Goal: Task Accomplishment & Management: Manage account settings

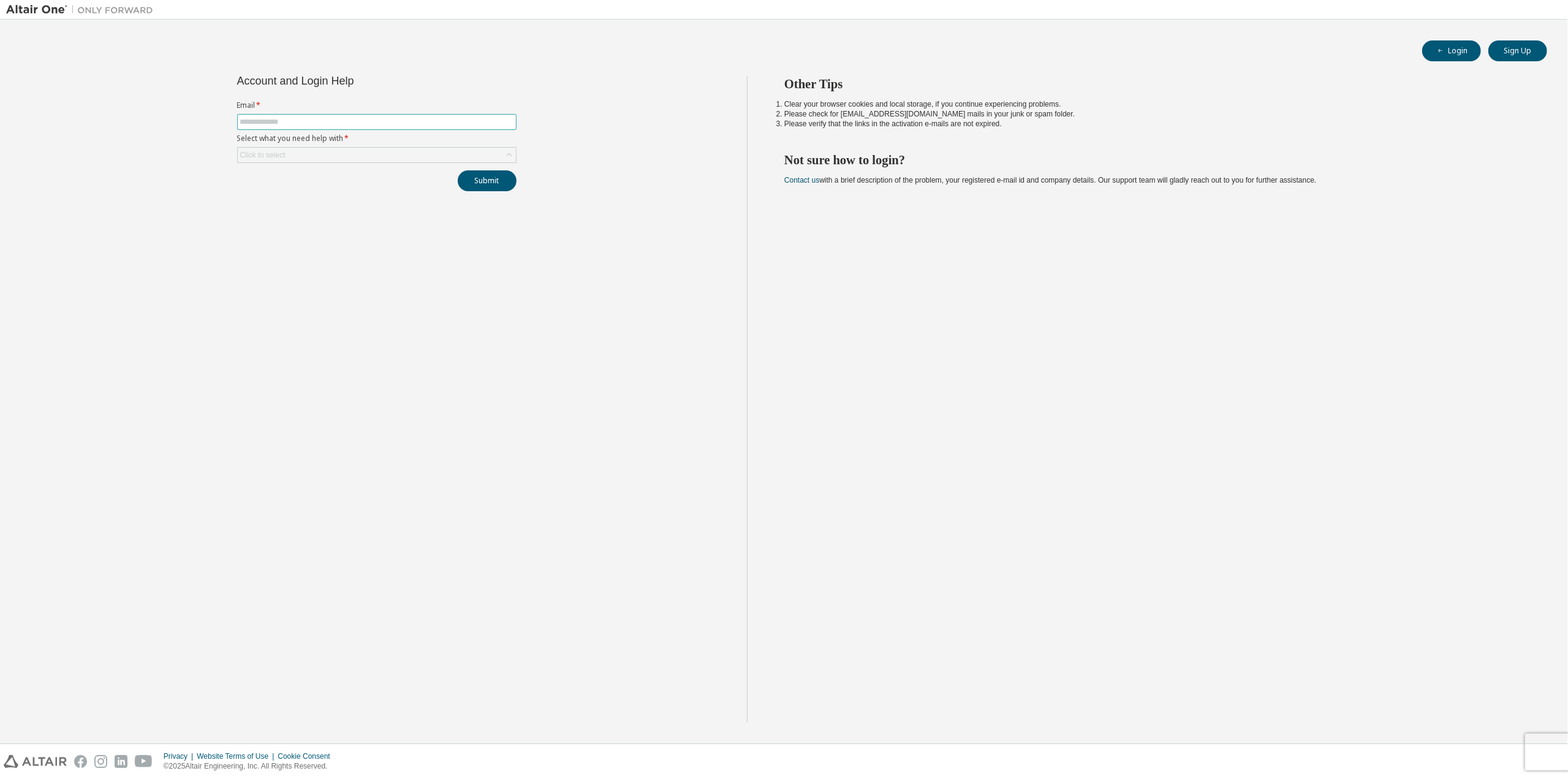
drag, startPoint x: 391, startPoint y: 104, endPoint x: 385, endPoint y: 115, distance: 12.5
click at [390, 104] on label "Email *" at bounding box center [376, 105] width 279 height 10
click at [384, 119] on input "text" at bounding box center [377, 122] width 273 height 10
type input "**********"
click at [362, 157] on div "Click to select" at bounding box center [377, 154] width 278 height 15
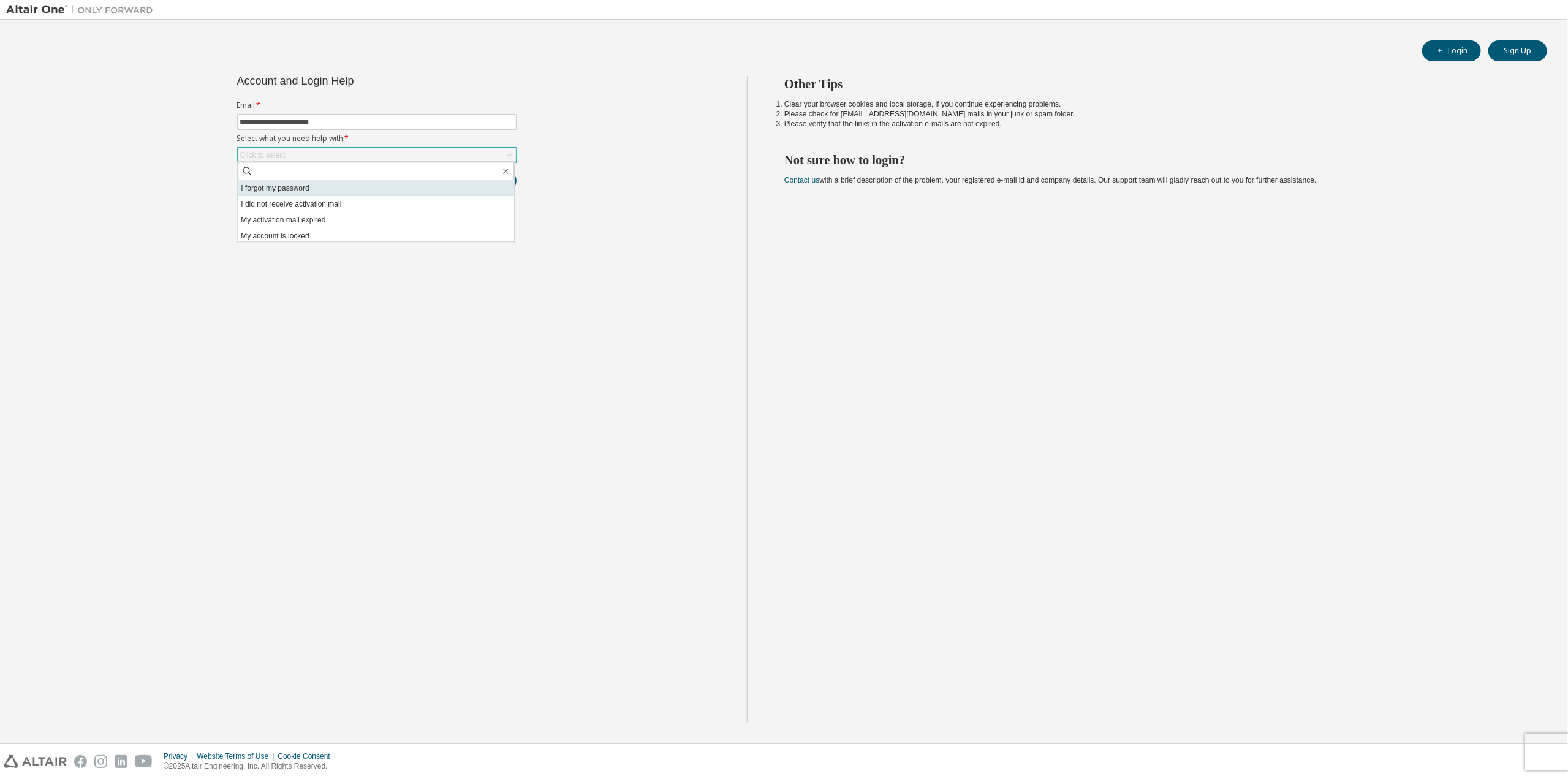
click at [350, 192] on li "I forgot my password" at bounding box center [376, 188] width 276 height 16
click at [495, 189] on button "Submit" at bounding box center [486, 180] width 59 height 21
drag, startPoint x: 985, startPoint y: 472, endPoint x: 930, endPoint y: 450, distance: 59.2
click at [930, 450] on div "Other Tips Clear your browser cookies and local storage, if you continue experi…" at bounding box center [1153, 399] width 814 height 647
